Goal: Navigation & Orientation: Go to known website

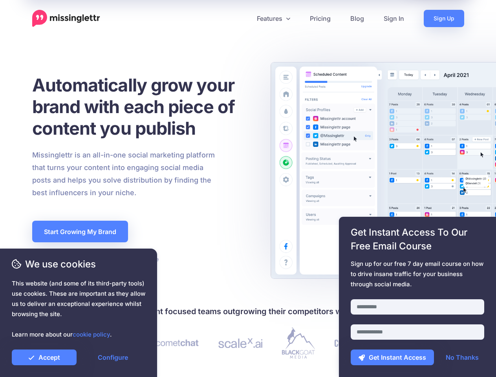
click at [248, 188] on div "Missinglettr is an all-in-one social marketing platform that turns your content…" at bounding box center [143, 174] width 234 height 50
click at [244, 18] on icon at bounding box center [245, 18] width 4 height 4
click at [273, 18] on link "Features" at bounding box center [273, 18] width 53 height 17
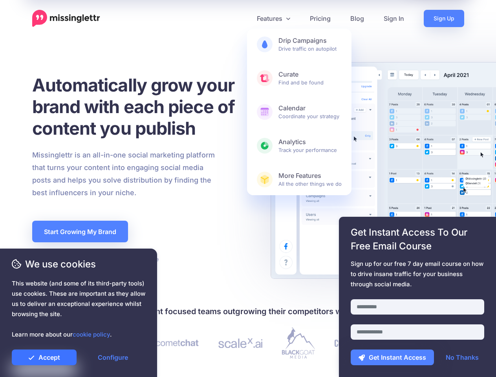
click at [44, 357] on link "Accept" at bounding box center [44, 357] width 65 height 16
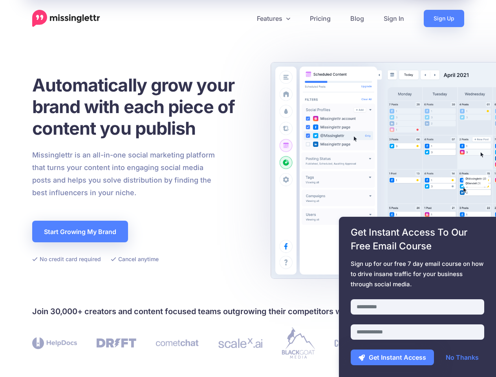
click at [113, 357] on link "Configure" at bounding box center [112, 357] width 65 height 16
click at [417, 297] on div at bounding box center [416, 294] width 133 height 10
click at [392, 357] on button "Get Instant Access" at bounding box center [391, 357] width 83 height 16
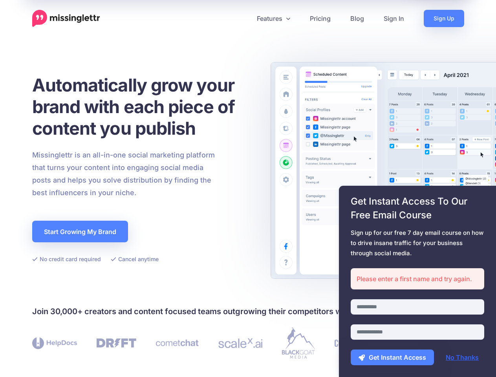
click at [462, 357] on link "No Thanks" at bounding box center [462, 357] width 49 height 16
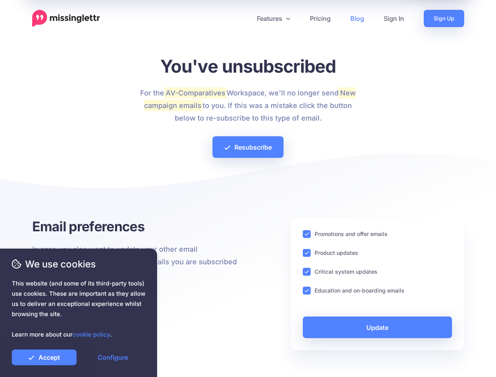
click at [248, 188] on div at bounding box center [248, 189] width 432 height 55
click at [244, 18] on icon at bounding box center [245, 18] width 4 height 4
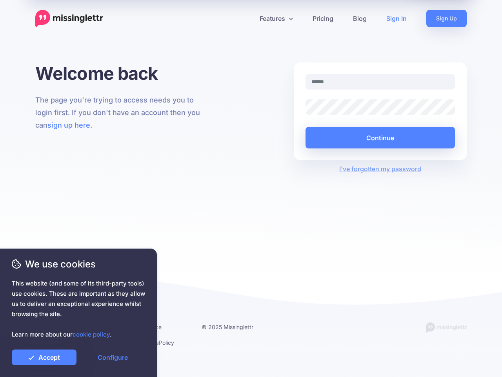
click at [251, 188] on div "Welcome back The page you're trying to access needs you to login first. If you …" at bounding box center [251, 166] width 502 height 209
click at [248, 18] on icon at bounding box center [248, 18] width 4 height 4
click at [276, 18] on link "Features" at bounding box center [276, 18] width 53 height 17
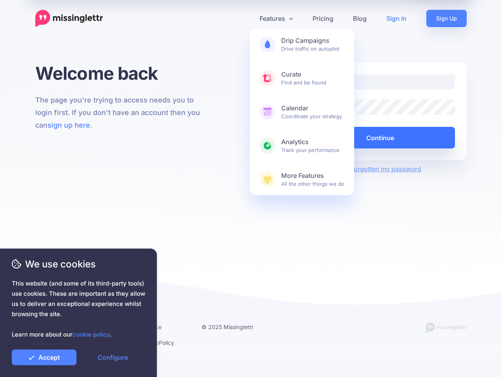
click at [380, 137] on button "Continue" at bounding box center [381, 138] width 150 height 22
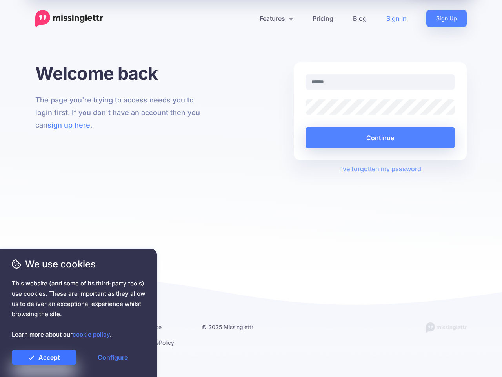
click at [44, 357] on link "Accept" at bounding box center [44, 357] width 65 height 16
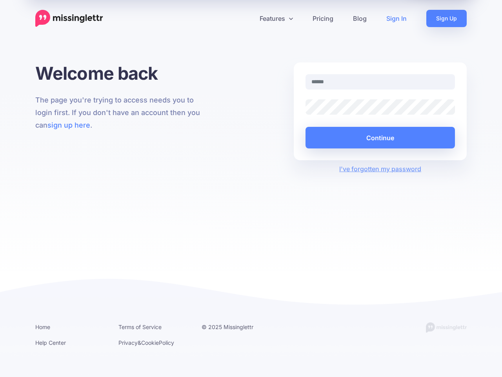
click at [113, 357] on link "Configure" at bounding box center [112, 357] width 65 height 16
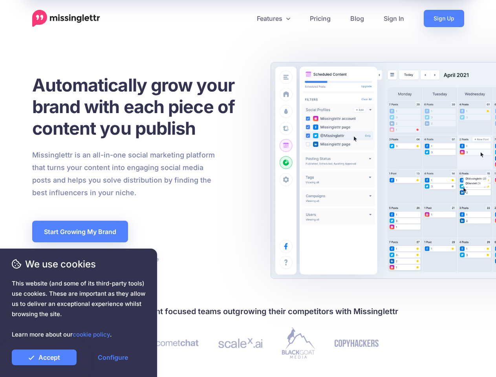
click at [248, 188] on div "Missinglettr is an all-in-one social marketing platform that turns your content…" at bounding box center [143, 174] width 234 height 50
click at [244, 18] on icon at bounding box center [245, 18] width 4 height 4
click at [273, 18] on link "Features" at bounding box center [273, 18] width 53 height 17
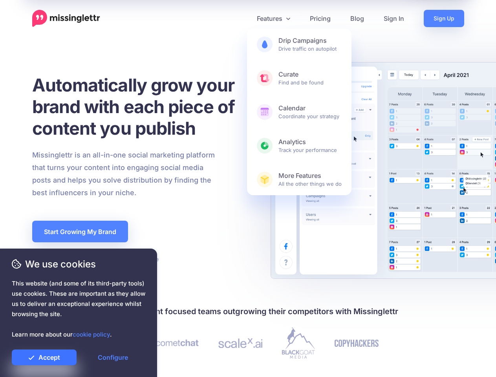
click at [44, 357] on link "Accept" at bounding box center [44, 357] width 65 height 16
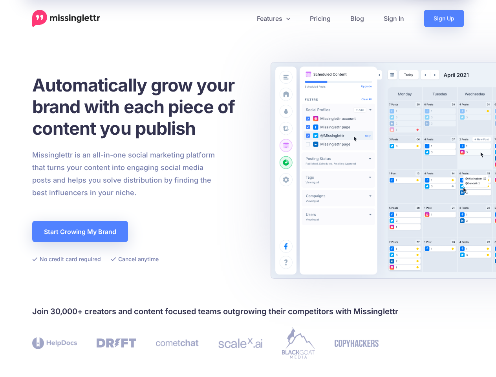
click at [113, 357] on link "Configure" at bounding box center [112, 357] width 65 height 16
